Goal: Find specific page/section: Find specific page/section

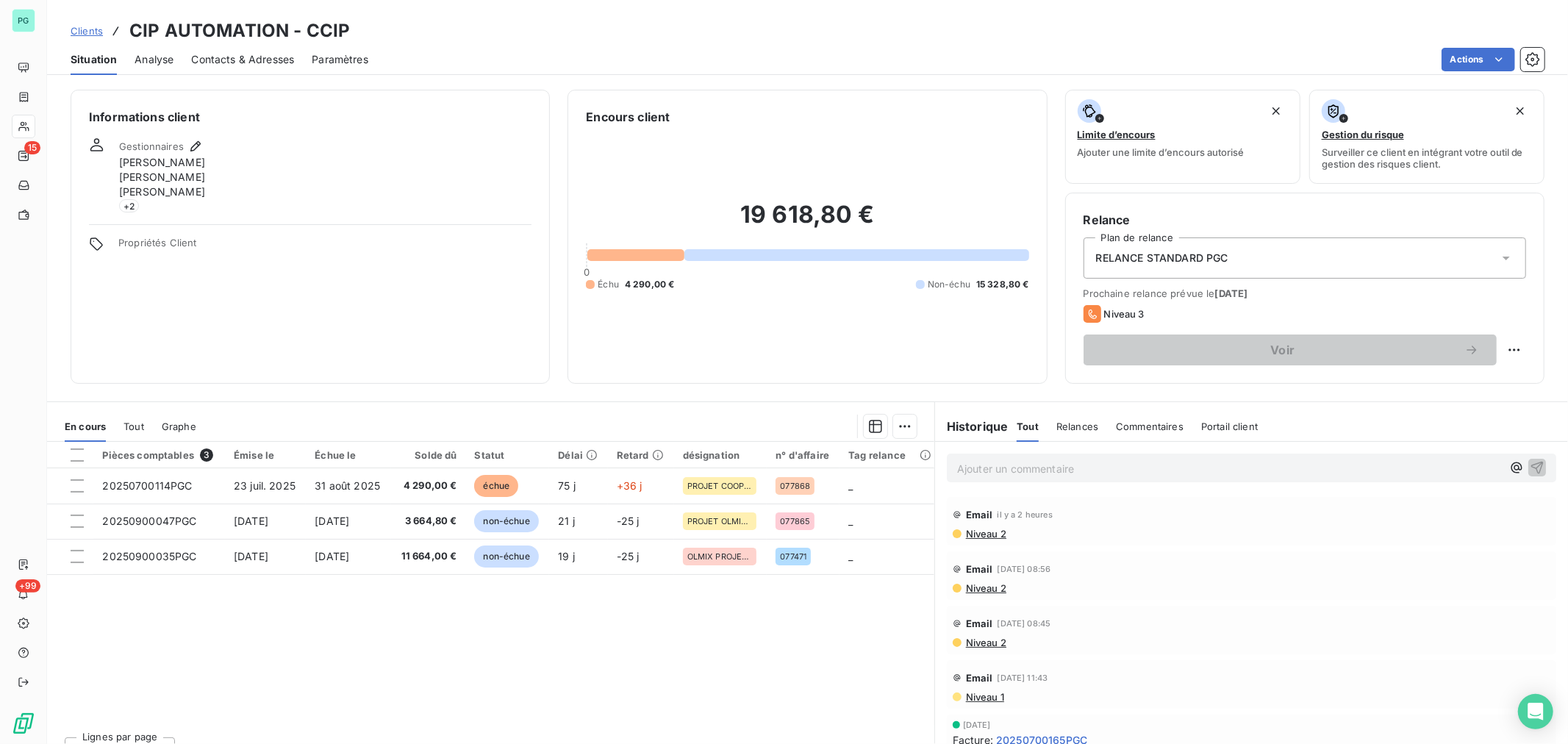
scroll to position [164, 0]
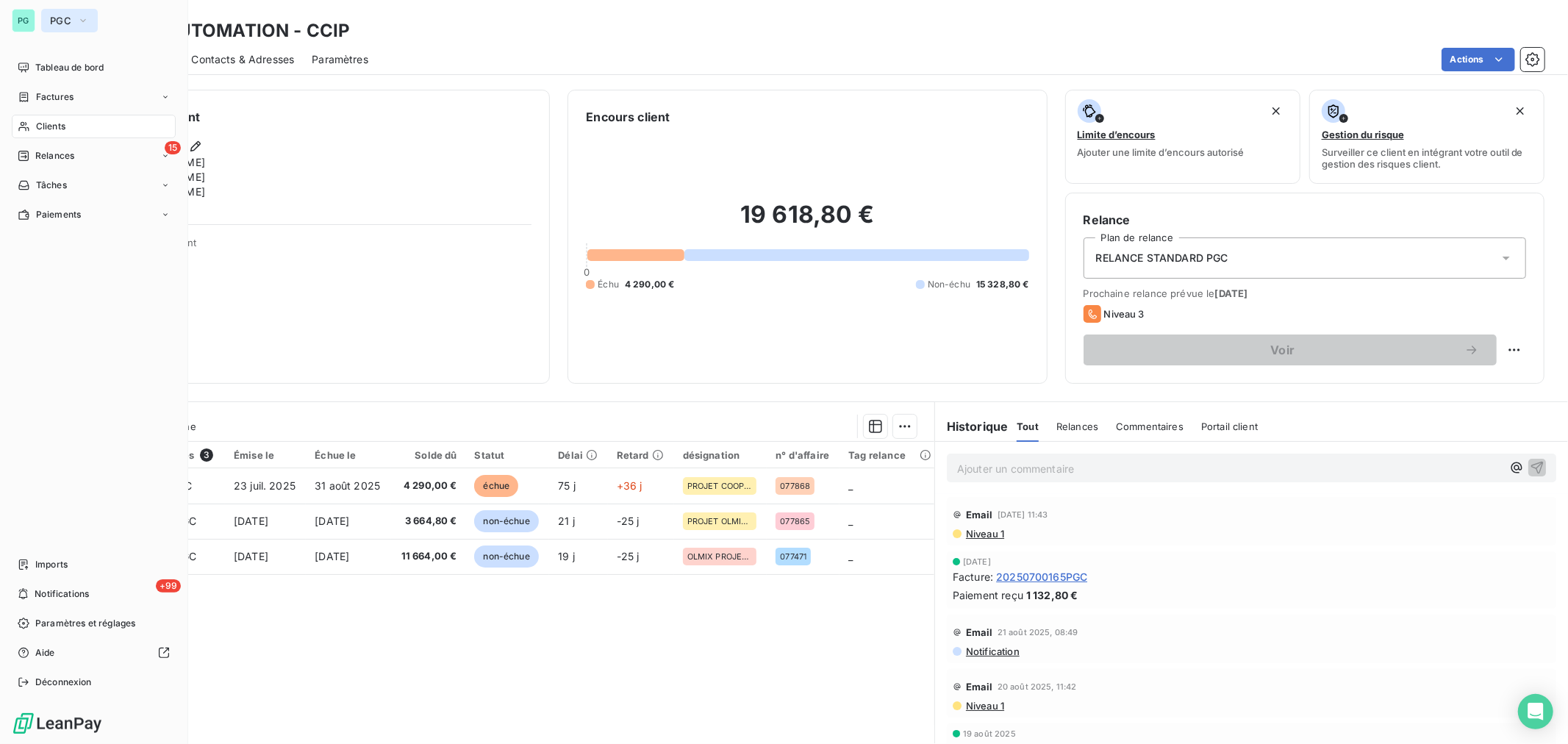
click at [41, 18] on button "PGC" at bounding box center [69, 20] width 56 height 24
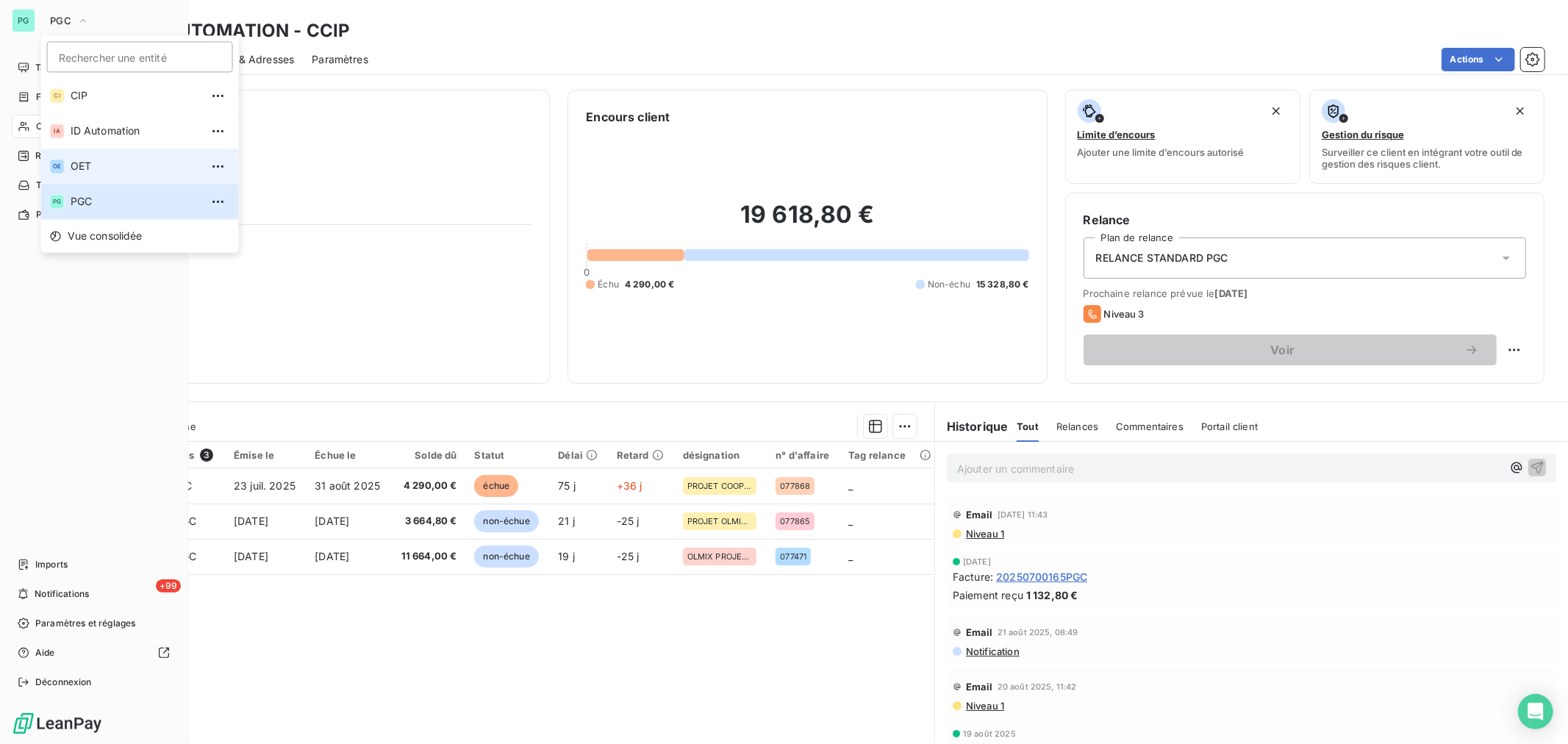
click at [116, 168] on span "OET" at bounding box center [135, 166] width 130 height 15
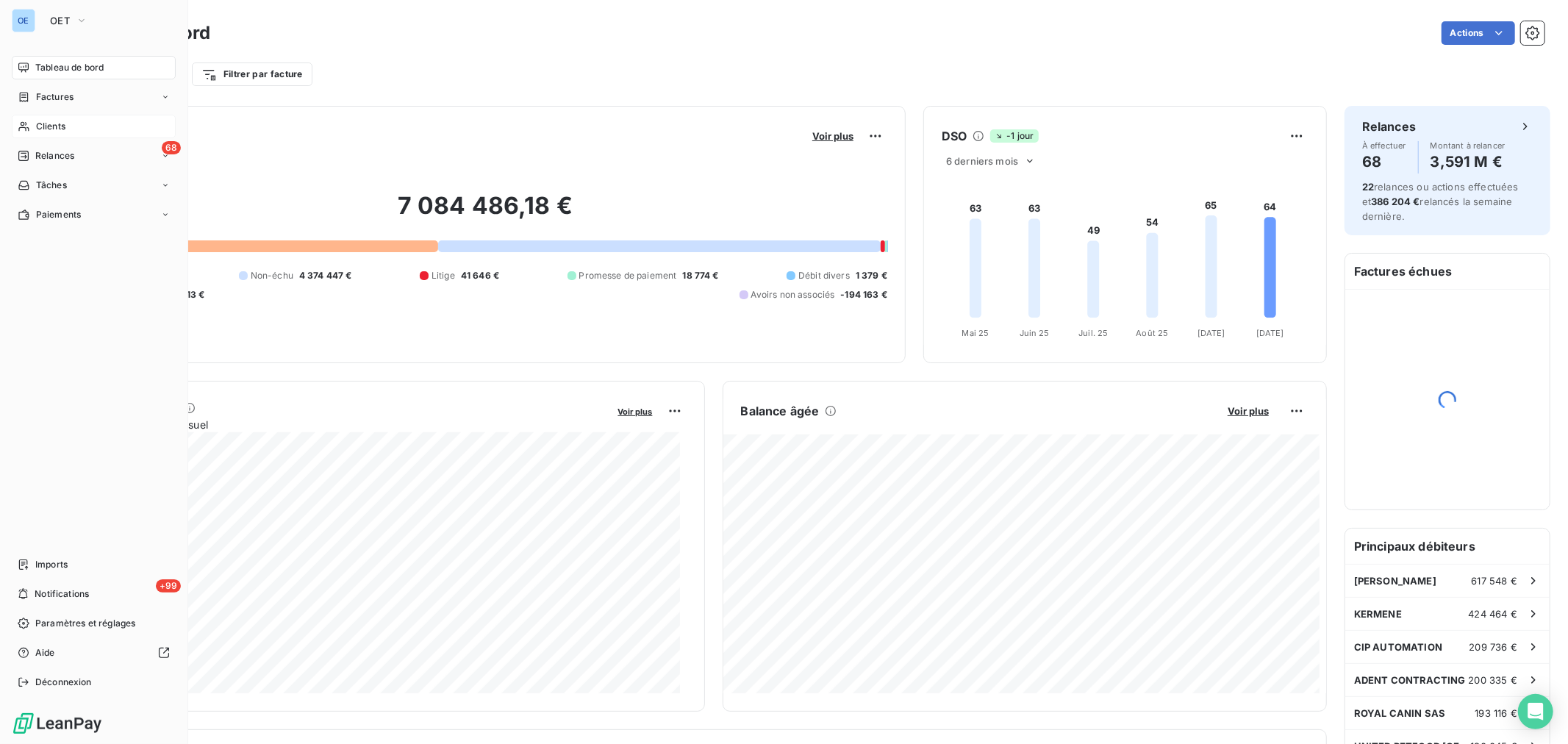
click at [74, 127] on div "Clients" at bounding box center [93, 126] width 163 height 24
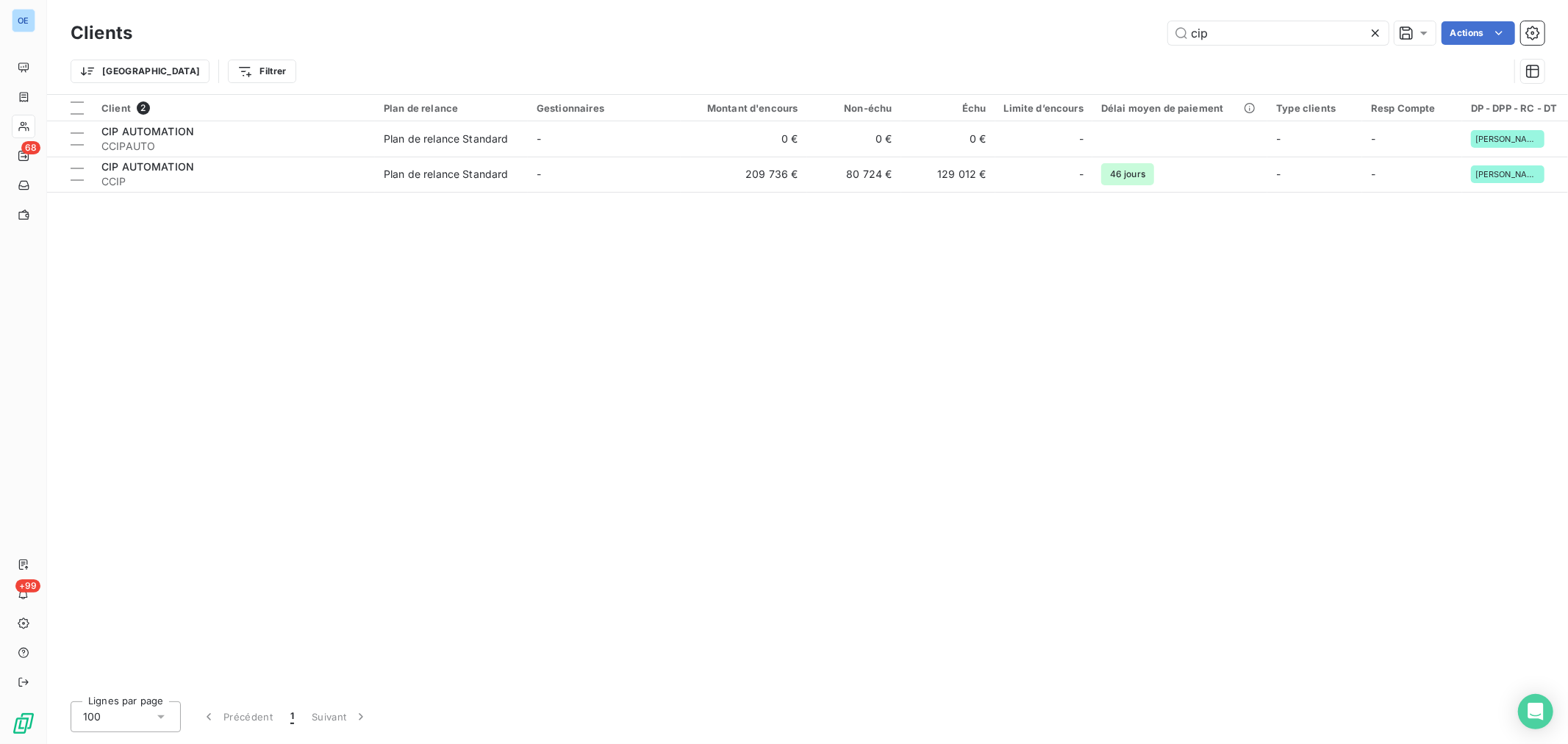
drag, startPoint x: 1257, startPoint y: 32, endPoint x: 996, endPoint y: 4, distance: 262.5
click at [1130, 12] on div "Clients cip Actions Trier Filtrer" at bounding box center [808, 47] width 1521 height 94
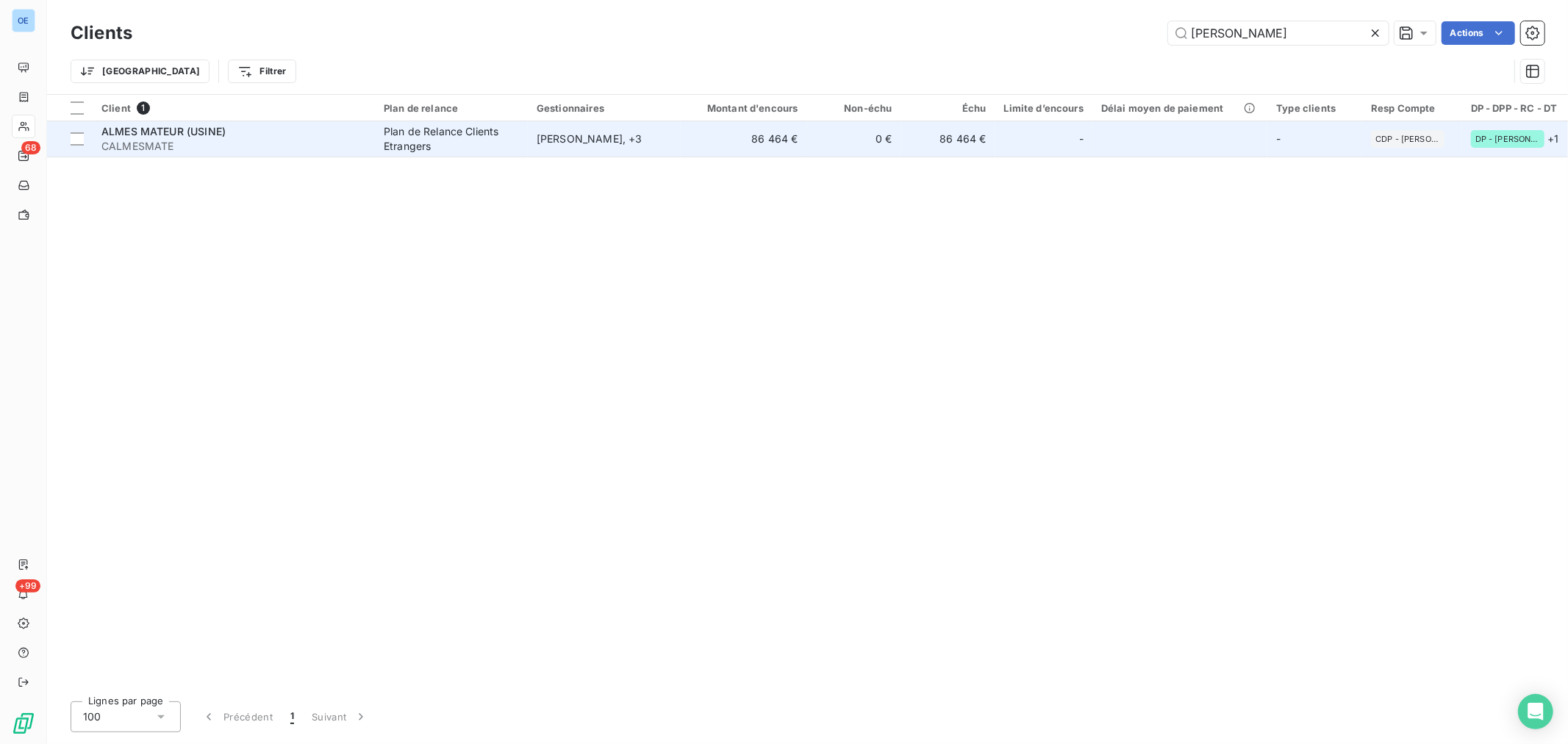
type input "[PERSON_NAME]"
click at [864, 155] on td "0 €" at bounding box center [853, 139] width 94 height 35
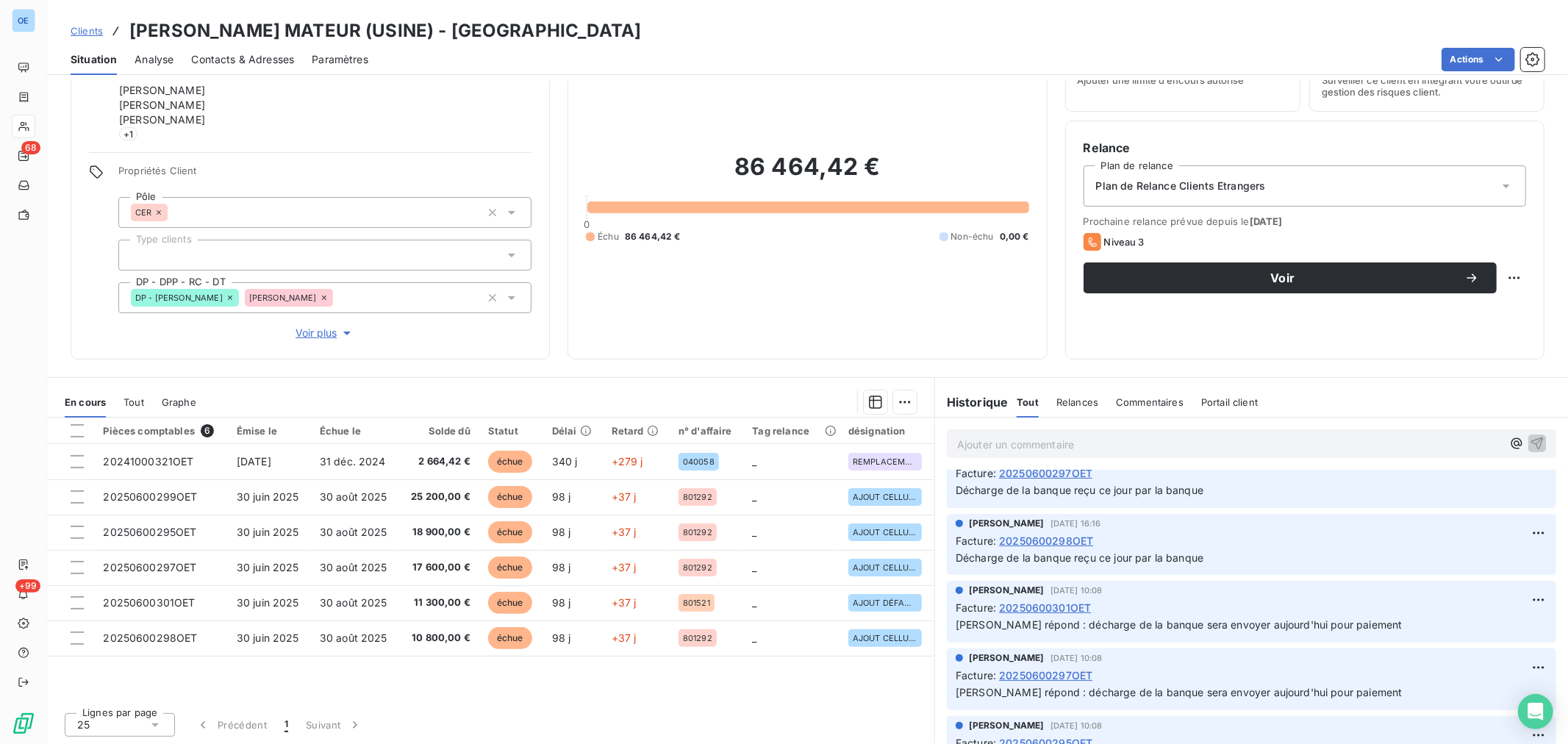
scroll to position [164, 0]
